Goal: Task Accomplishment & Management: Use online tool/utility

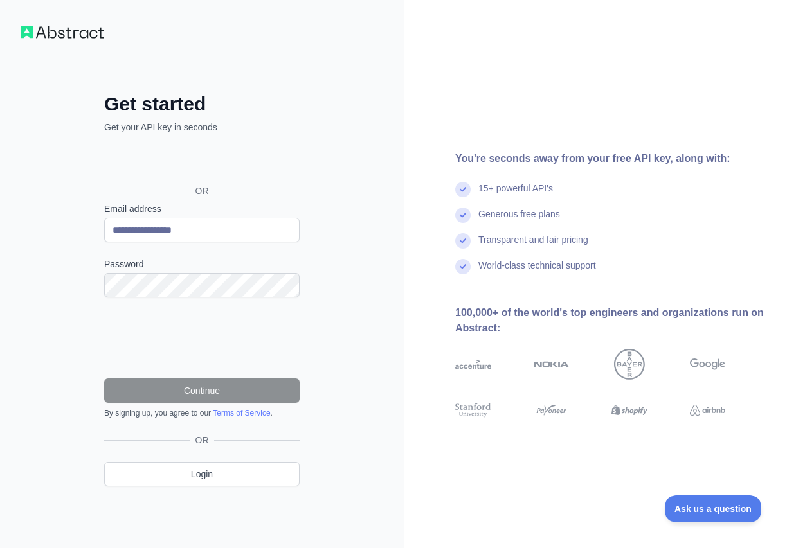
click at [381, 271] on div "**********" at bounding box center [202, 274] width 404 height 548
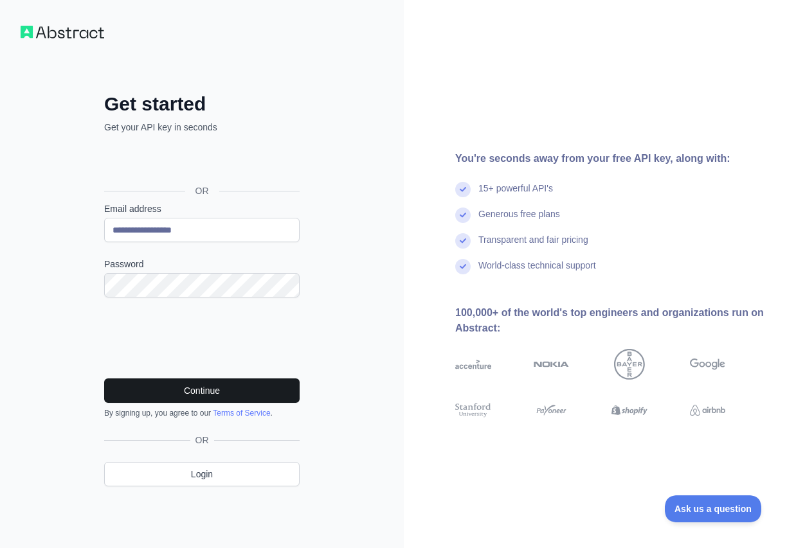
click at [206, 392] on button "Continue" at bounding box center [201, 391] width 195 height 24
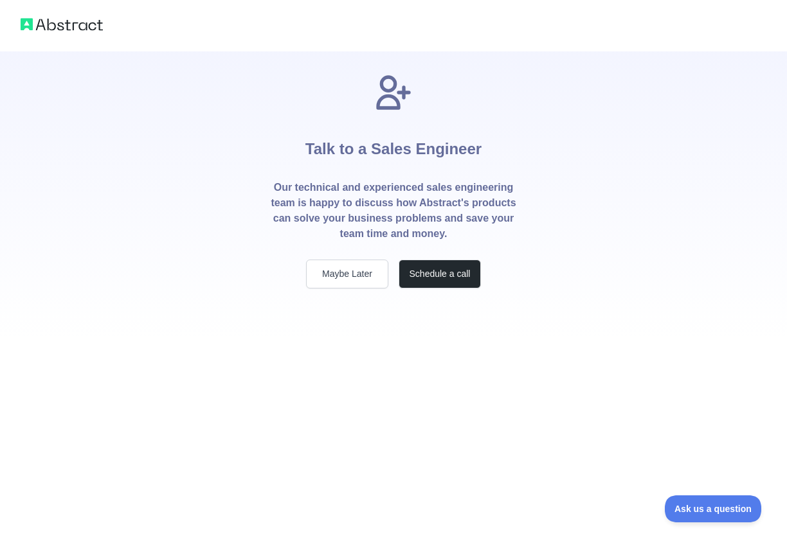
click at [347, 275] on button "Maybe Later" at bounding box center [347, 274] width 82 height 29
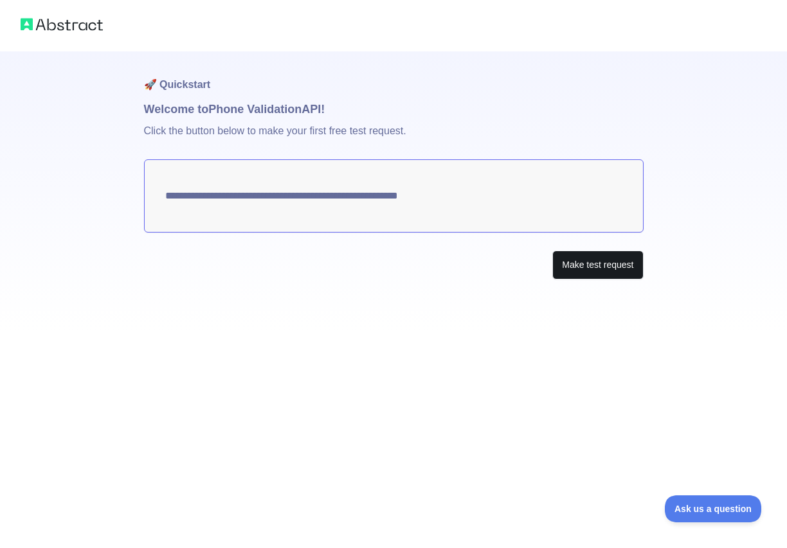
click at [587, 271] on button "Make test request" at bounding box center [597, 265] width 91 height 29
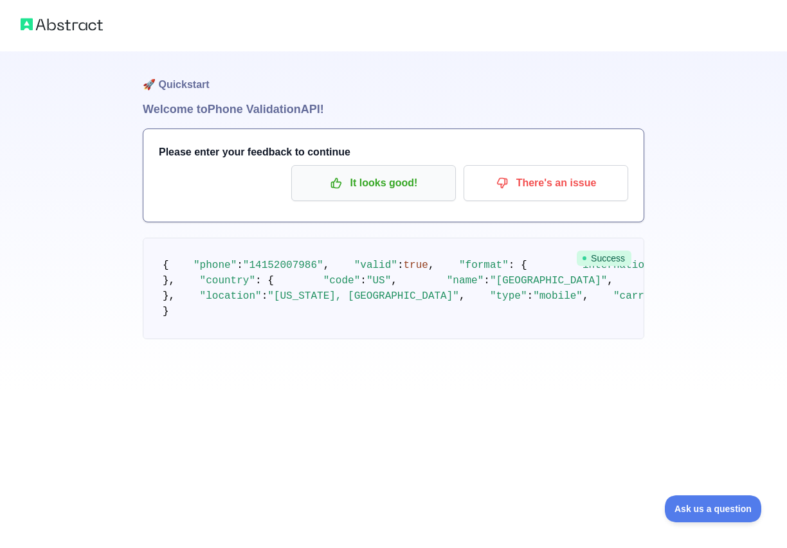
scroll to position [21, 0]
click at [364, 172] on p "It looks good!" at bounding box center [373, 183] width 145 height 22
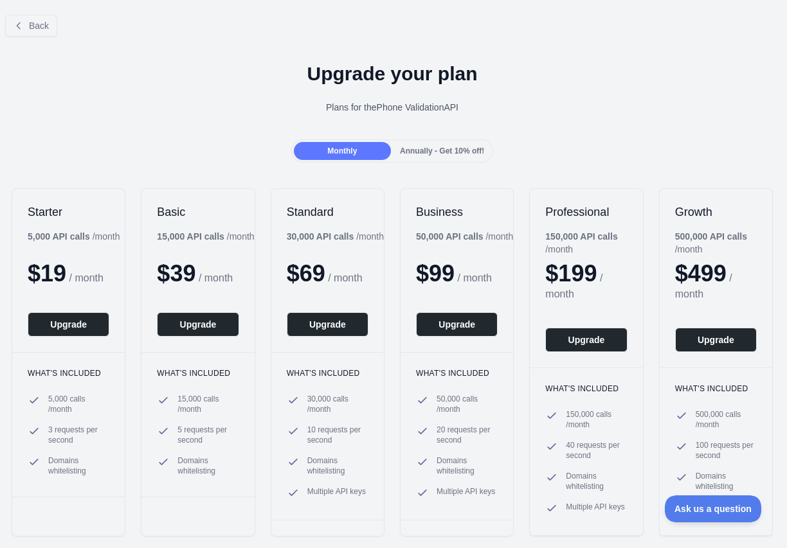
scroll to position [0, 1]
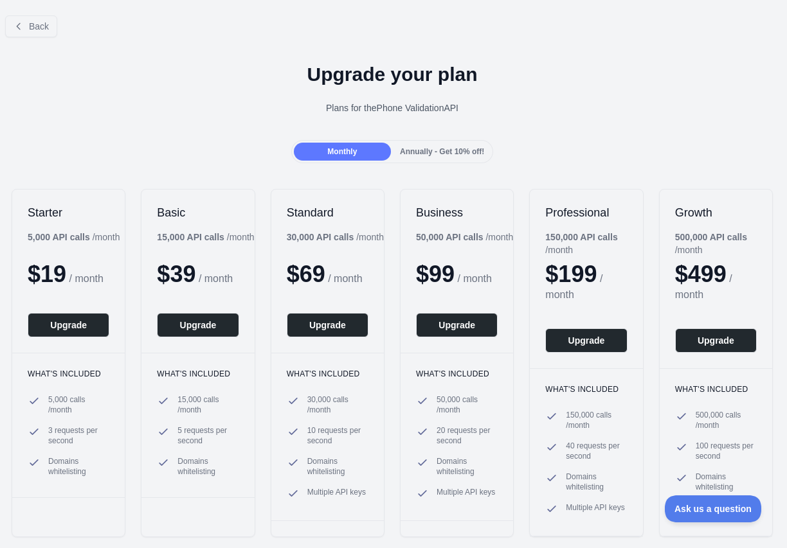
click at [352, 154] on span "Monthly" at bounding box center [342, 151] width 30 height 9
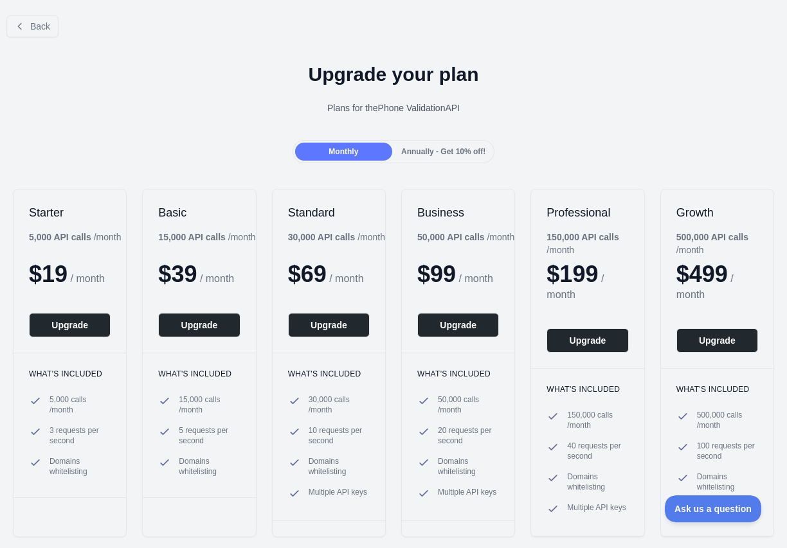
scroll to position [0, 0]
click at [55, 327] on button "Upgrade" at bounding box center [70, 325] width 82 height 24
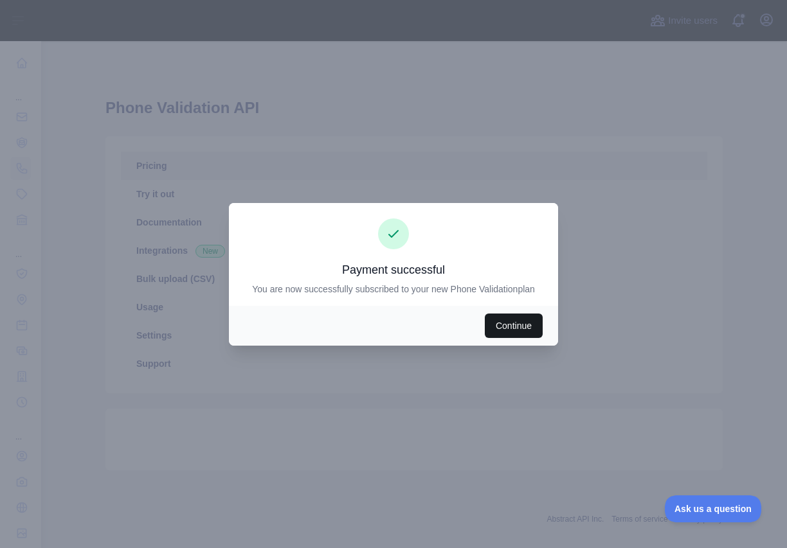
click at [511, 329] on button "Continue" at bounding box center [514, 326] width 58 height 24
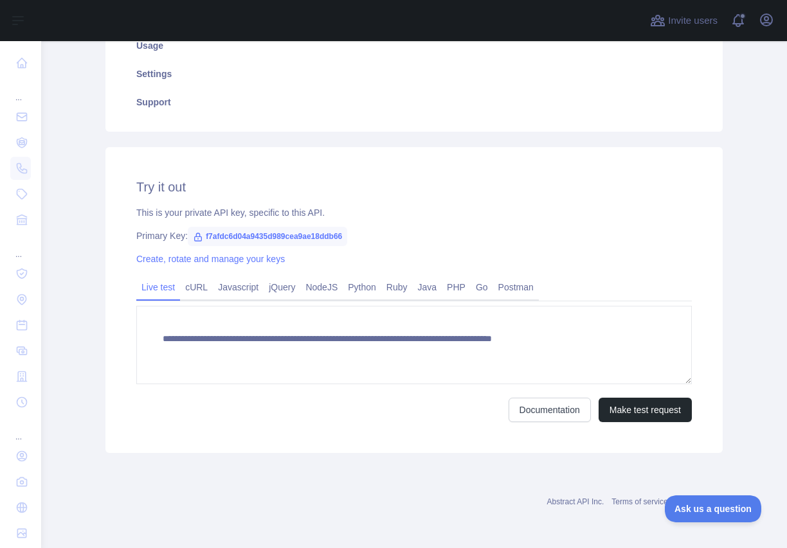
click at [237, 235] on span "f7afdc6d04a9435d989cea9ae18ddb66" at bounding box center [267, 236] width 159 height 19
drag, startPoint x: 365, startPoint y: 235, endPoint x: 206, endPoint y: 236, distance: 158.8
click at [206, 236] on span "f7afdc6d04a9435d989cea9ae18ddb66" at bounding box center [267, 236] width 159 height 19
copy div "f7afdc6d04a9435d989cea9ae18ddb66"
click at [536, 417] on link "Documentation" at bounding box center [550, 410] width 82 height 24
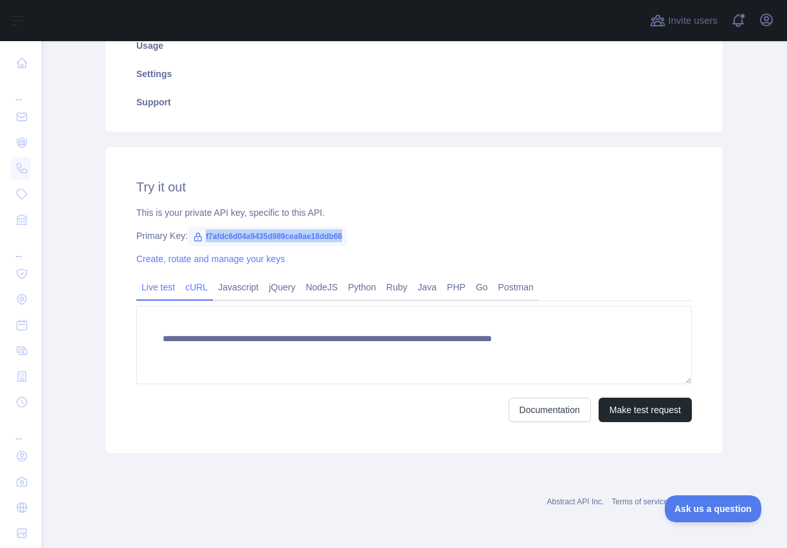
click at [194, 285] on link "cURL" at bounding box center [196, 287] width 33 height 21
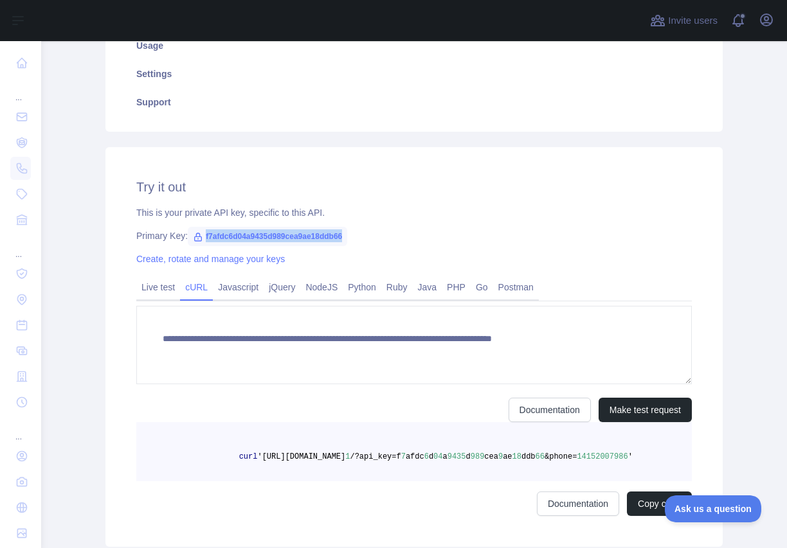
scroll to position [249, 0]
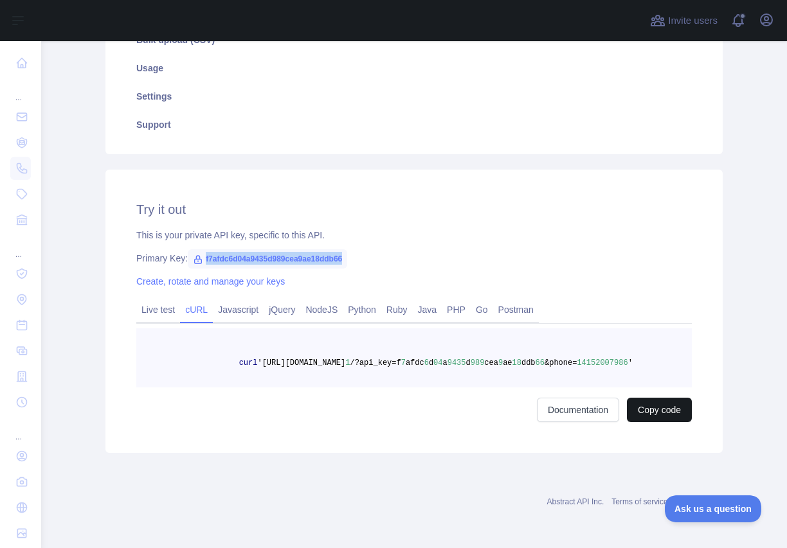
click at [645, 408] on button "Copy code" at bounding box center [659, 410] width 65 height 24
click at [377, 302] on link "Python" at bounding box center [362, 310] width 39 height 21
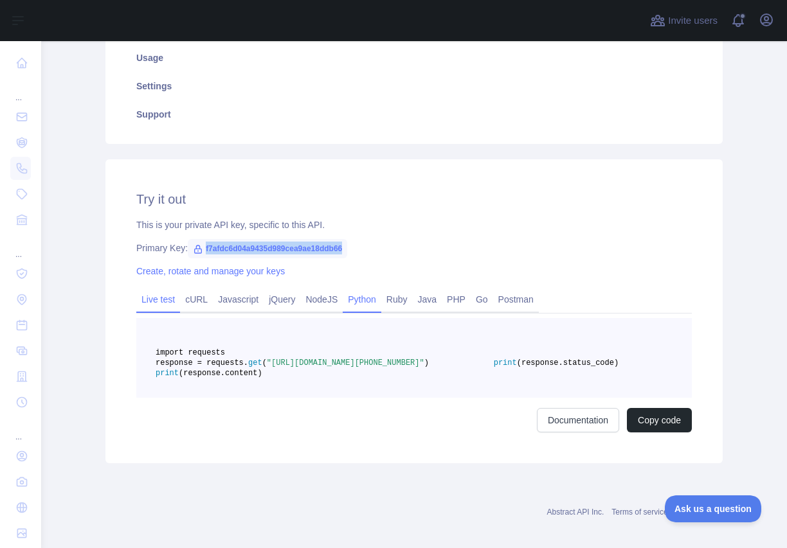
click at [153, 299] on link "Live test" at bounding box center [158, 299] width 44 height 21
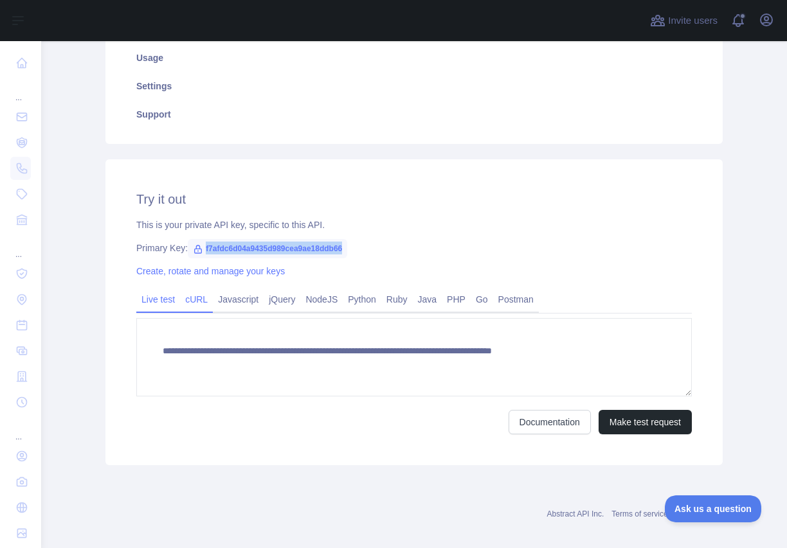
click at [202, 299] on link "cURL" at bounding box center [196, 299] width 33 height 21
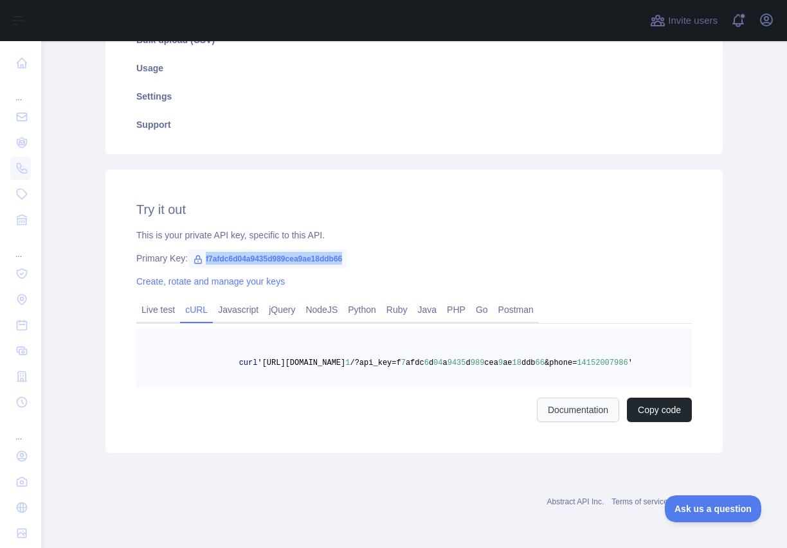
click at [586, 412] on link "Documentation" at bounding box center [578, 410] width 82 height 24
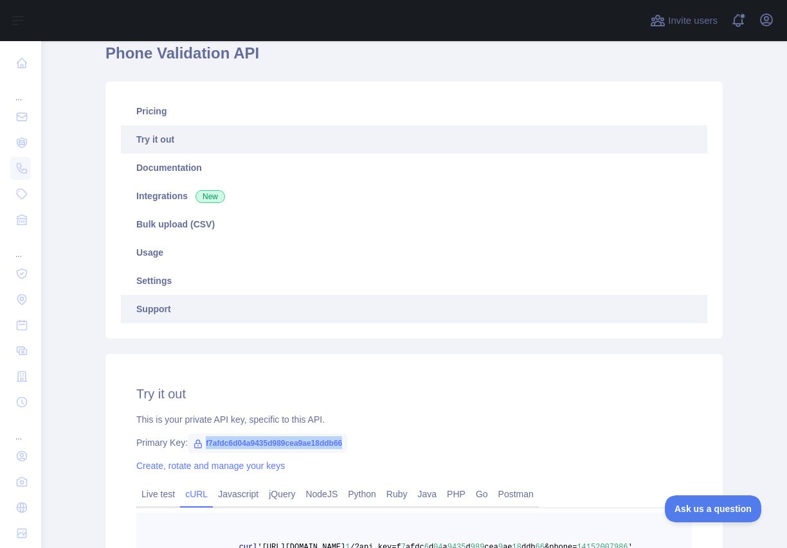
scroll to position [53, 0]
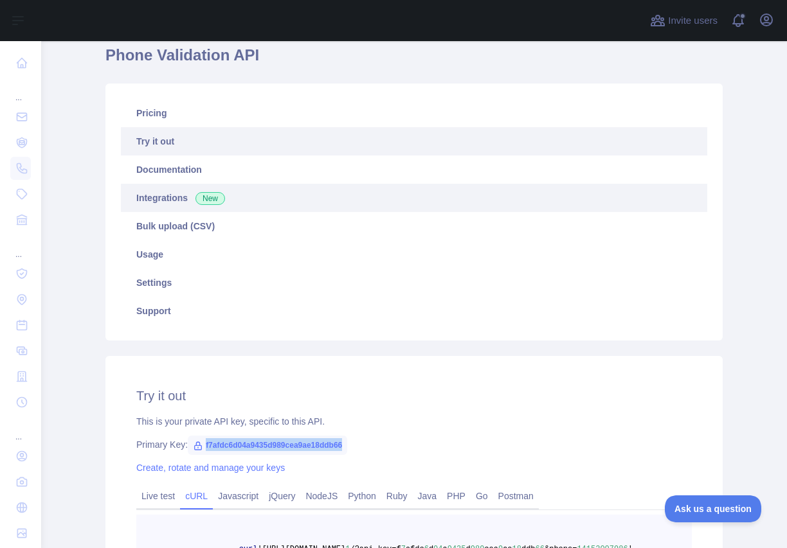
click at [168, 194] on link "Integrations New" at bounding box center [414, 198] width 586 height 28
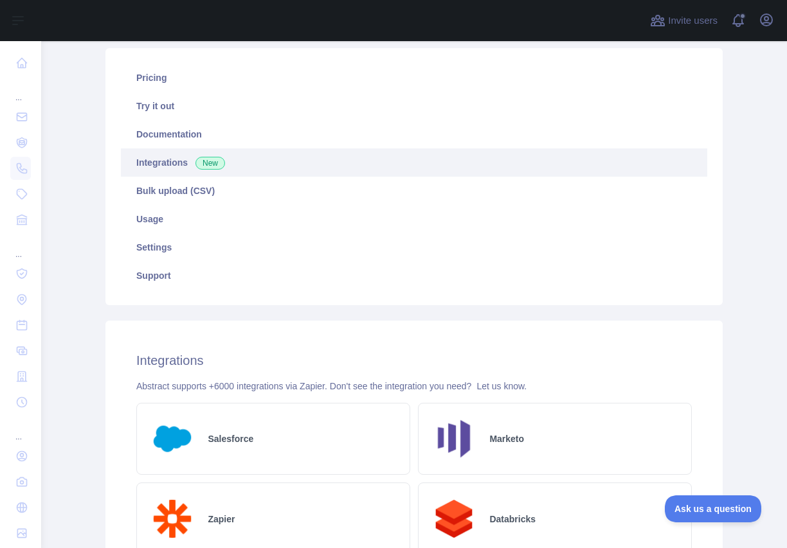
scroll to position [71, 0]
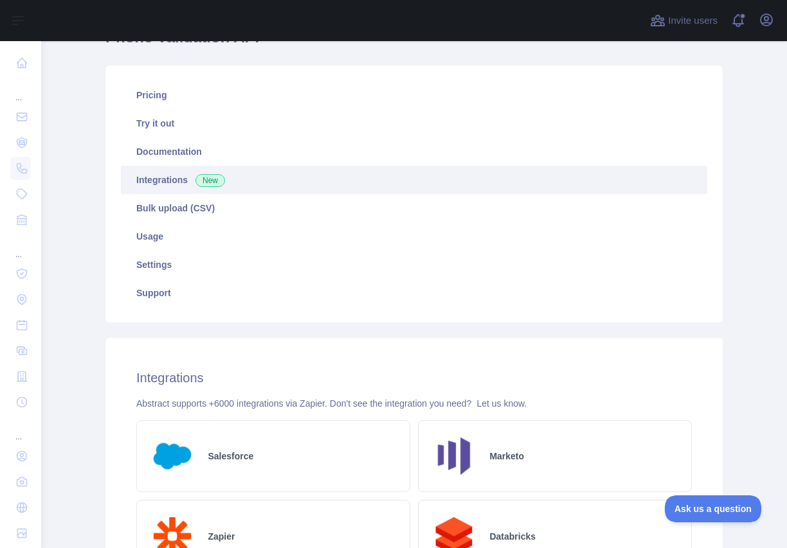
click at [166, 176] on link "Integrations New" at bounding box center [414, 180] width 586 height 28
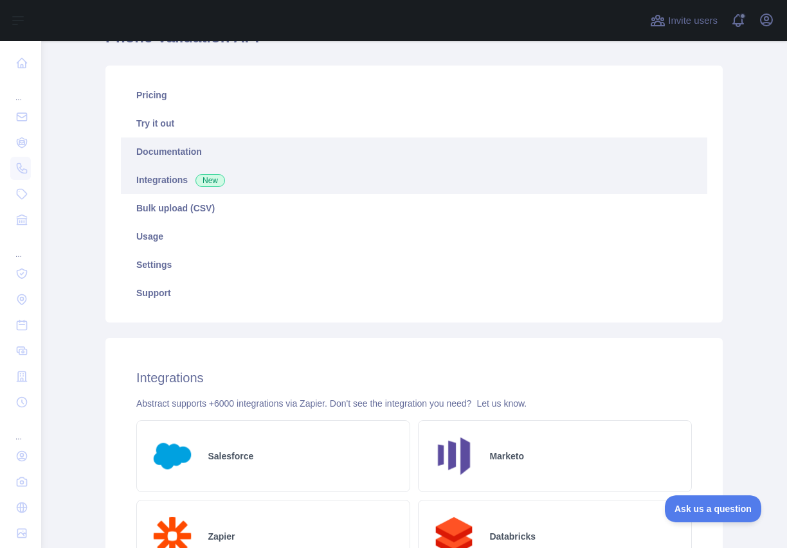
click at [172, 156] on link "Documentation" at bounding box center [414, 152] width 586 height 28
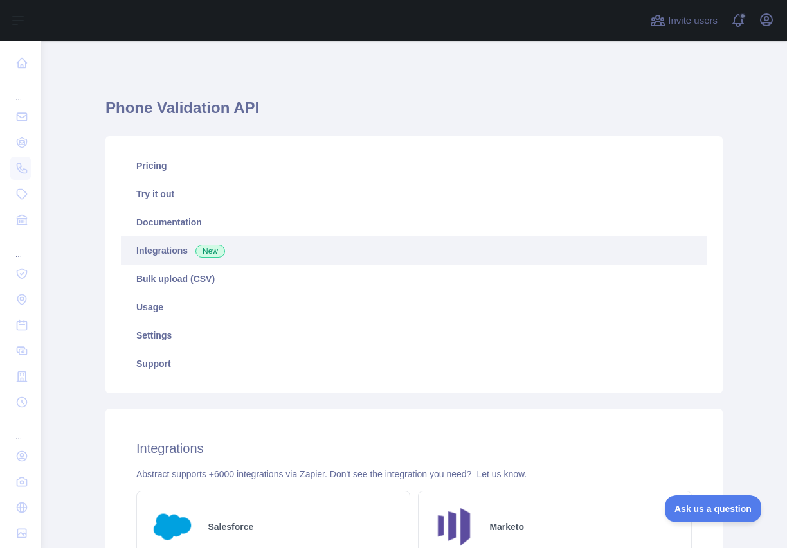
scroll to position [0, 0]
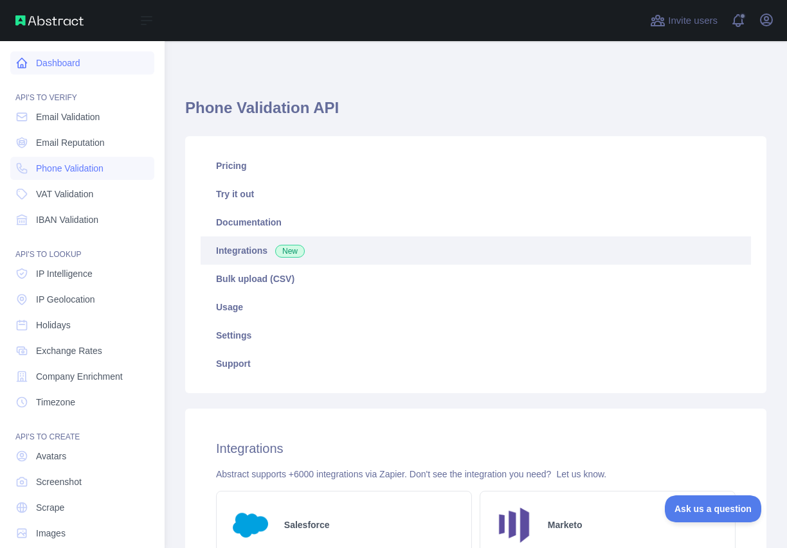
click at [77, 65] on link "Dashboard" at bounding box center [82, 62] width 144 height 23
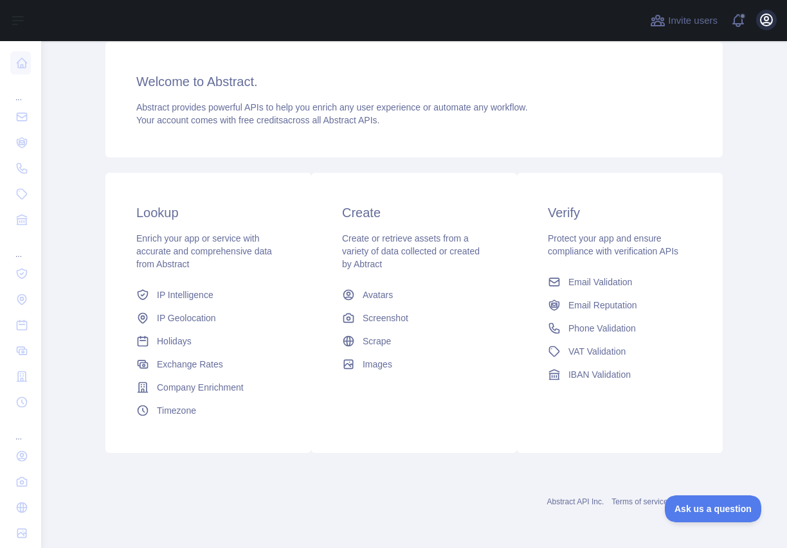
click at [768, 23] on icon "button" at bounding box center [767, 20] width 12 height 12
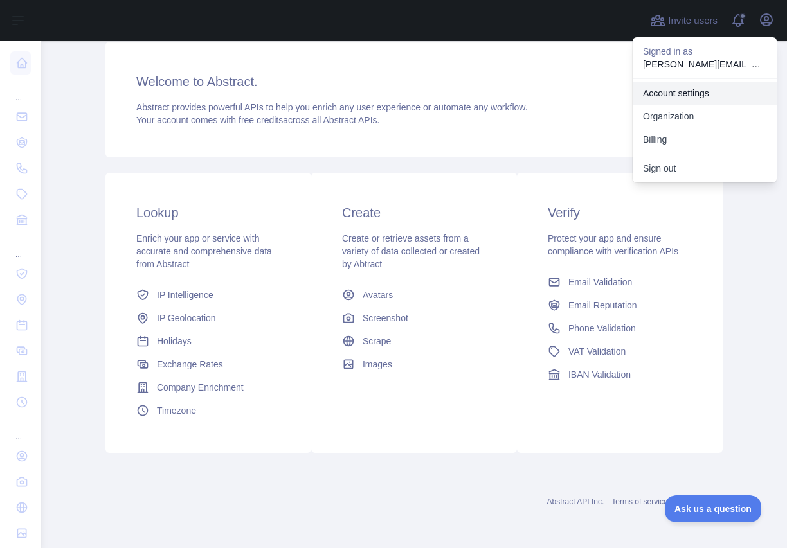
click at [670, 95] on link "Account settings" at bounding box center [705, 93] width 144 height 23
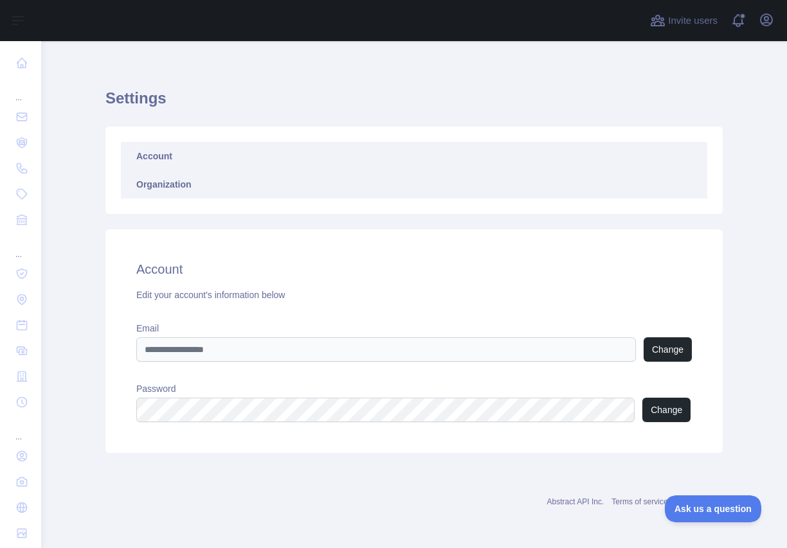
click at [164, 188] on link "Organization" at bounding box center [414, 184] width 586 height 28
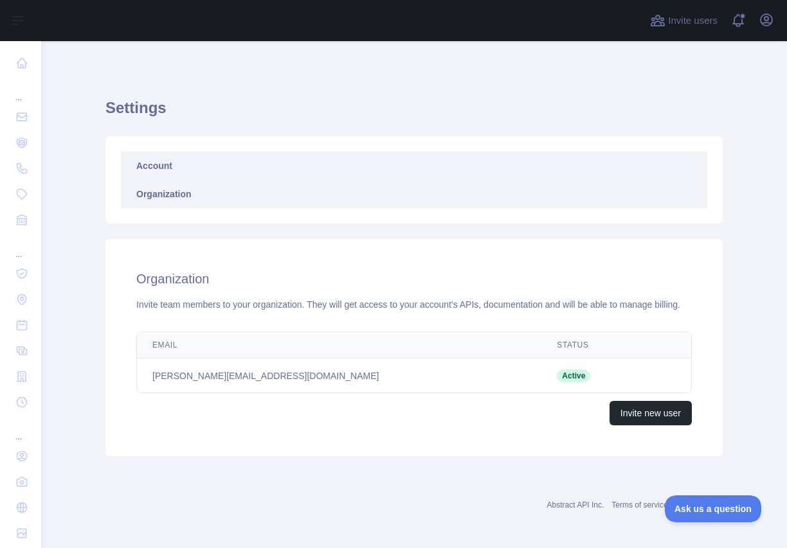
click at [163, 160] on link "Account" at bounding box center [414, 166] width 586 height 28
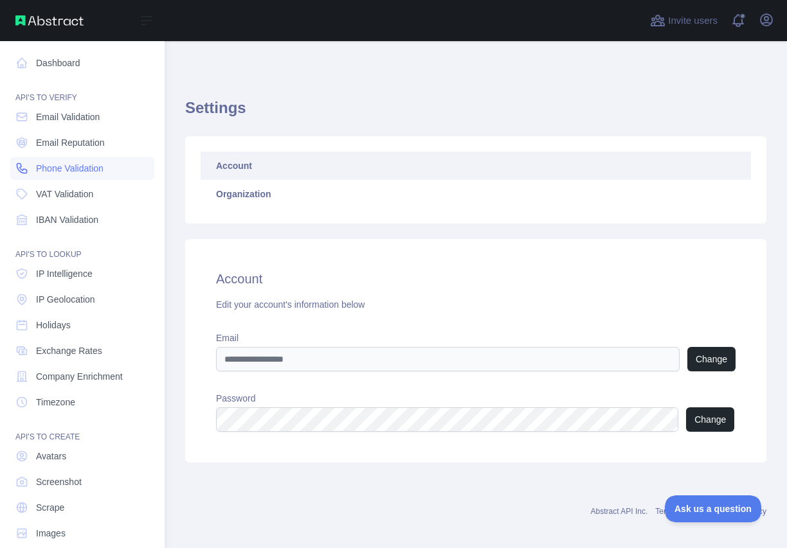
click at [68, 170] on span "Phone Validation" at bounding box center [70, 168] width 68 height 13
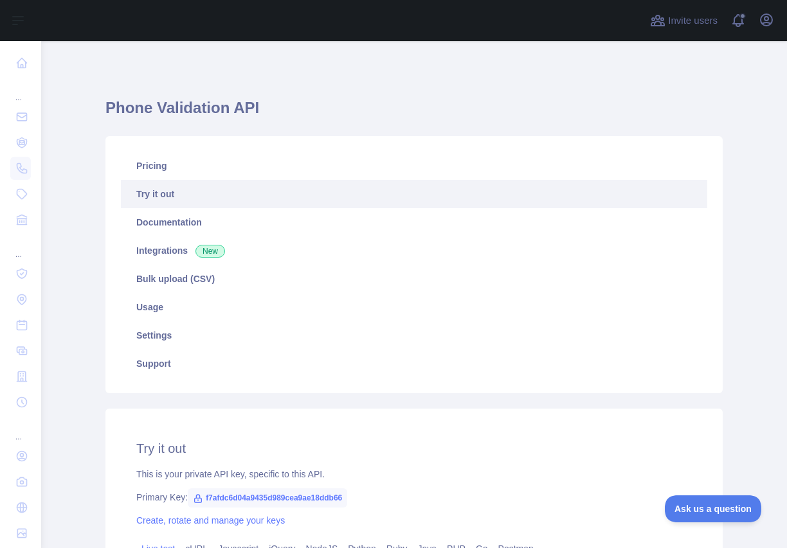
click at [159, 194] on link "Try it out" at bounding box center [414, 194] width 586 height 28
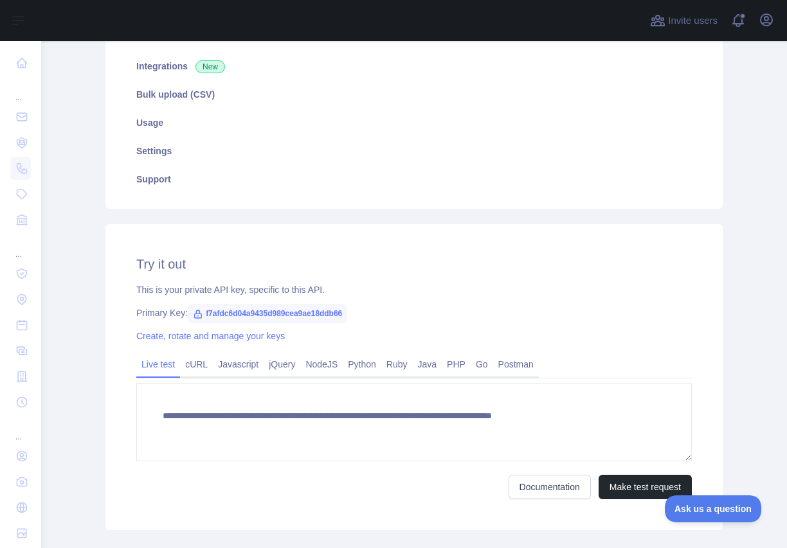
scroll to position [175, 0]
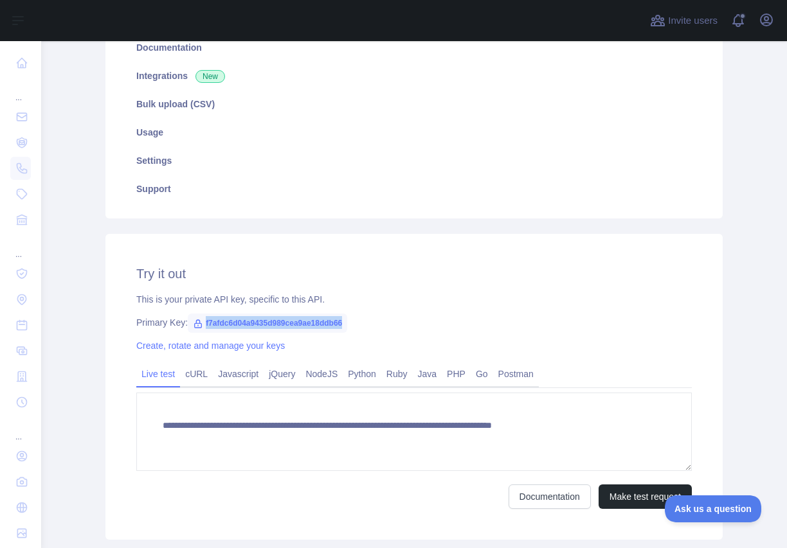
drag, startPoint x: 360, startPoint y: 323, endPoint x: 207, endPoint y: 323, distance: 153.0
click at [207, 323] on span "f7afdc6d04a9435d989cea9ae18ddb66" at bounding box center [267, 323] width 159 height 19
copy div "f7afdc6d04a9435d989cea9ae18ddb66"
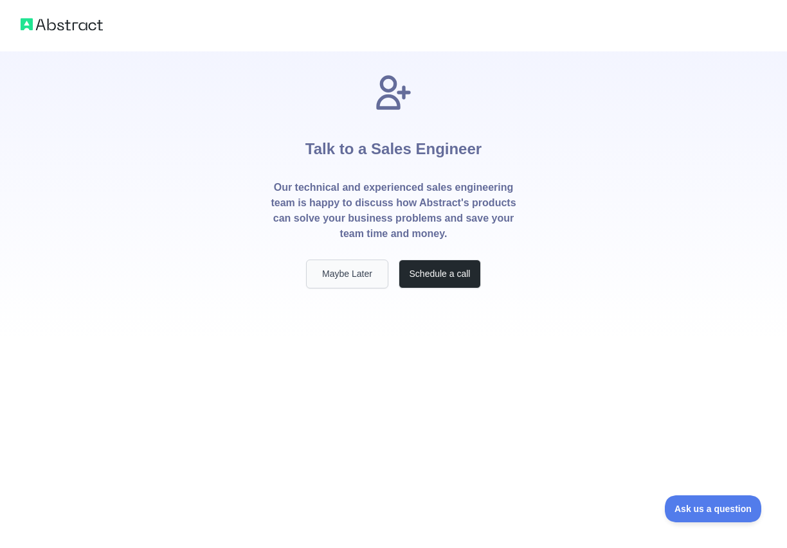
click at [342, 276] on button "Maybe Later" at bounding box center [347, 274] width 82 height 29
